Goal: Transaction & Acquisition: Purchase product/service

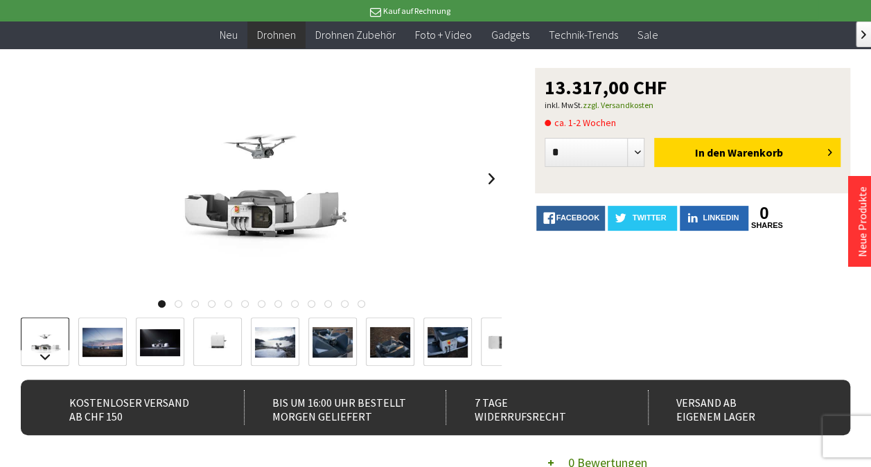
scroll to position [110, 0]
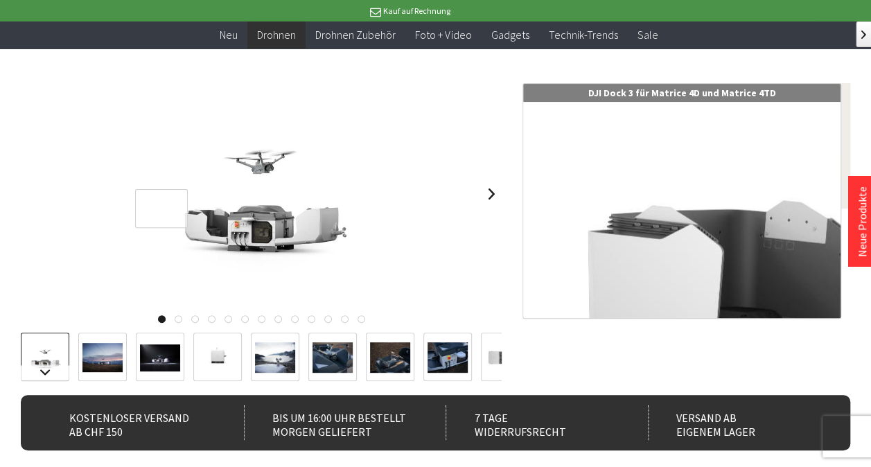
click at [189, 219] on div at bounding box center [161, 209] width 53 height 40
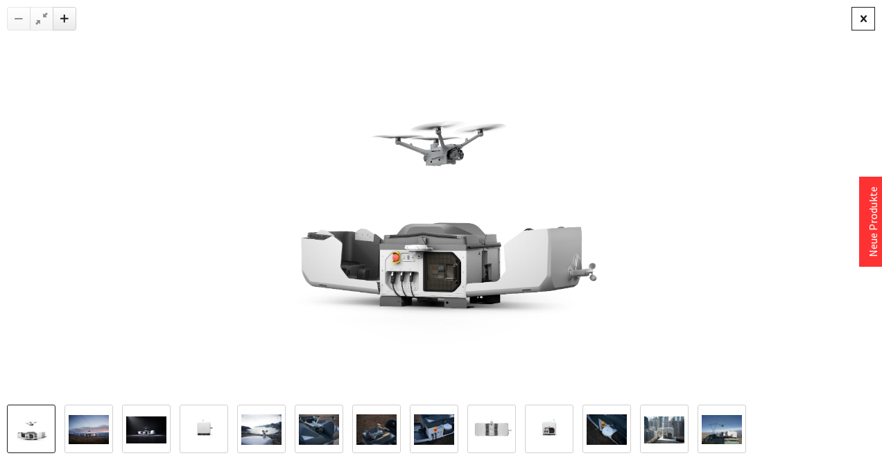
click at [861, 29] on div at bounding box center [863, 19] width 24 height 24
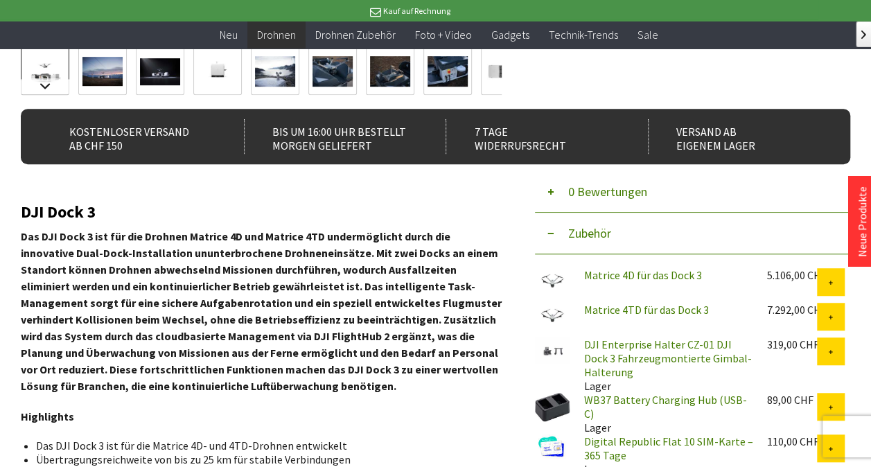
scroll to position [408, 0]
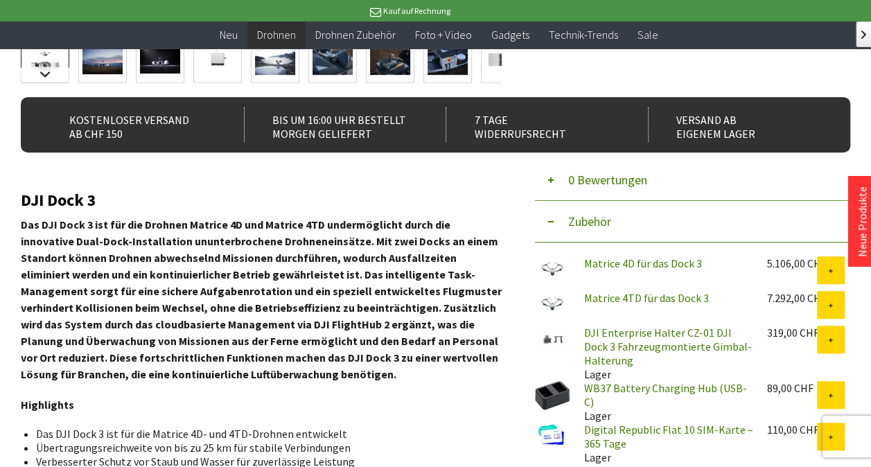
click at [610, 291] on link "Matrice 4TD für das Dock 3" at bounding box center [646, 298] width 125 height 14
